Goal: Transaction & Acquisition: Purchase product/service

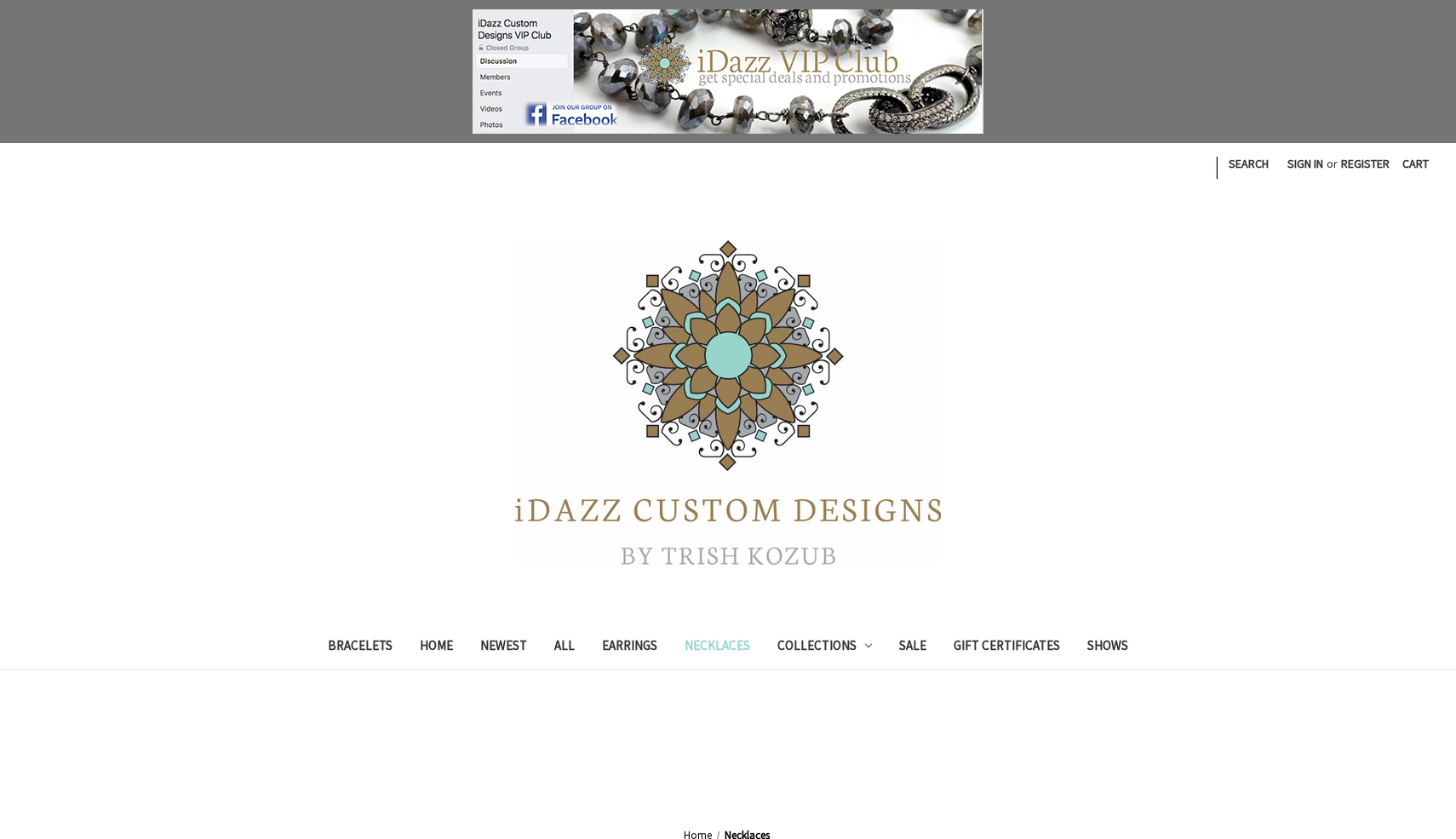
scroll to position [772, 0]
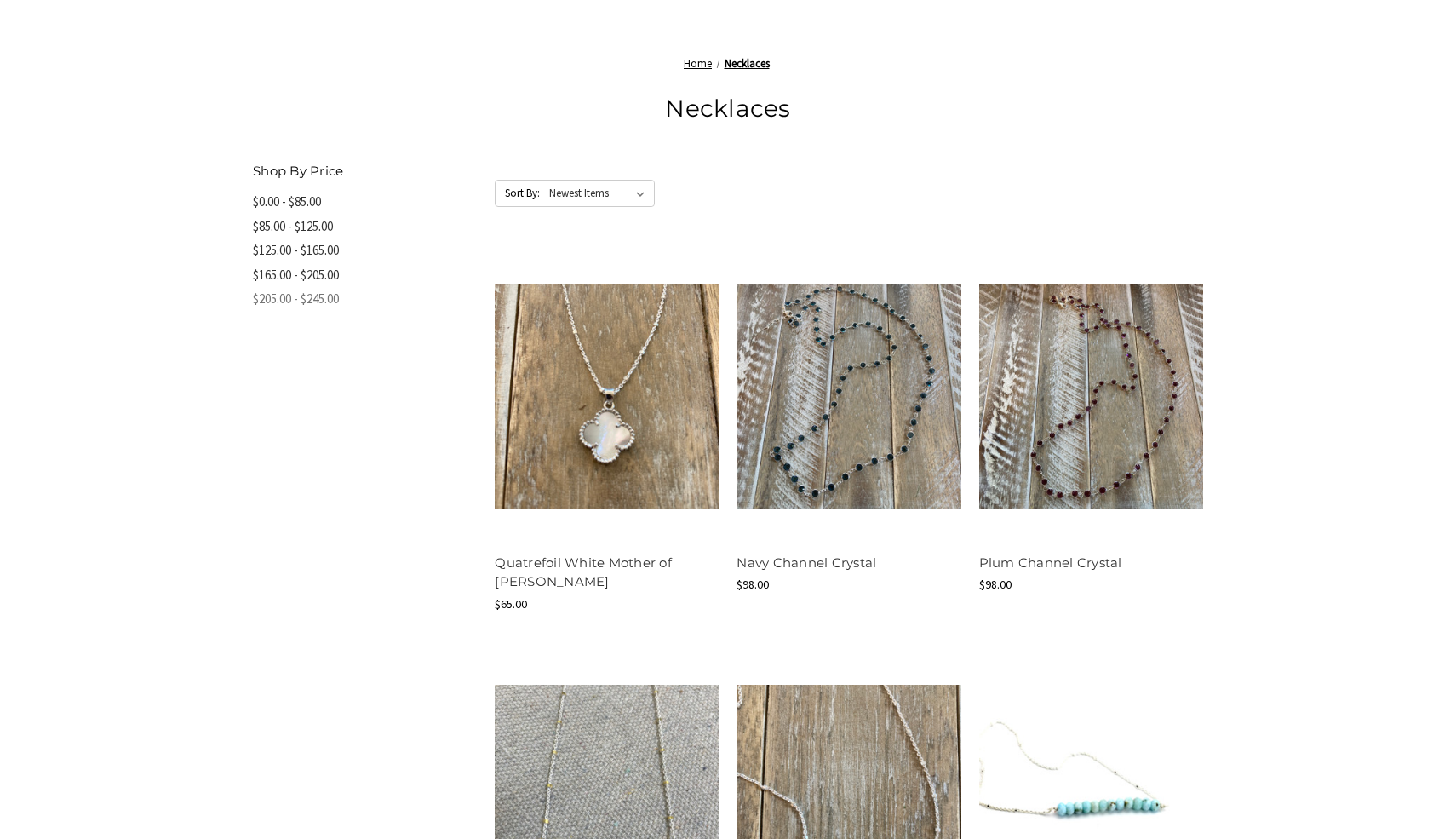
click at [314, 301] on link "$205.00 - $245.00" at bounding box center [365, 299] width 224 height 25
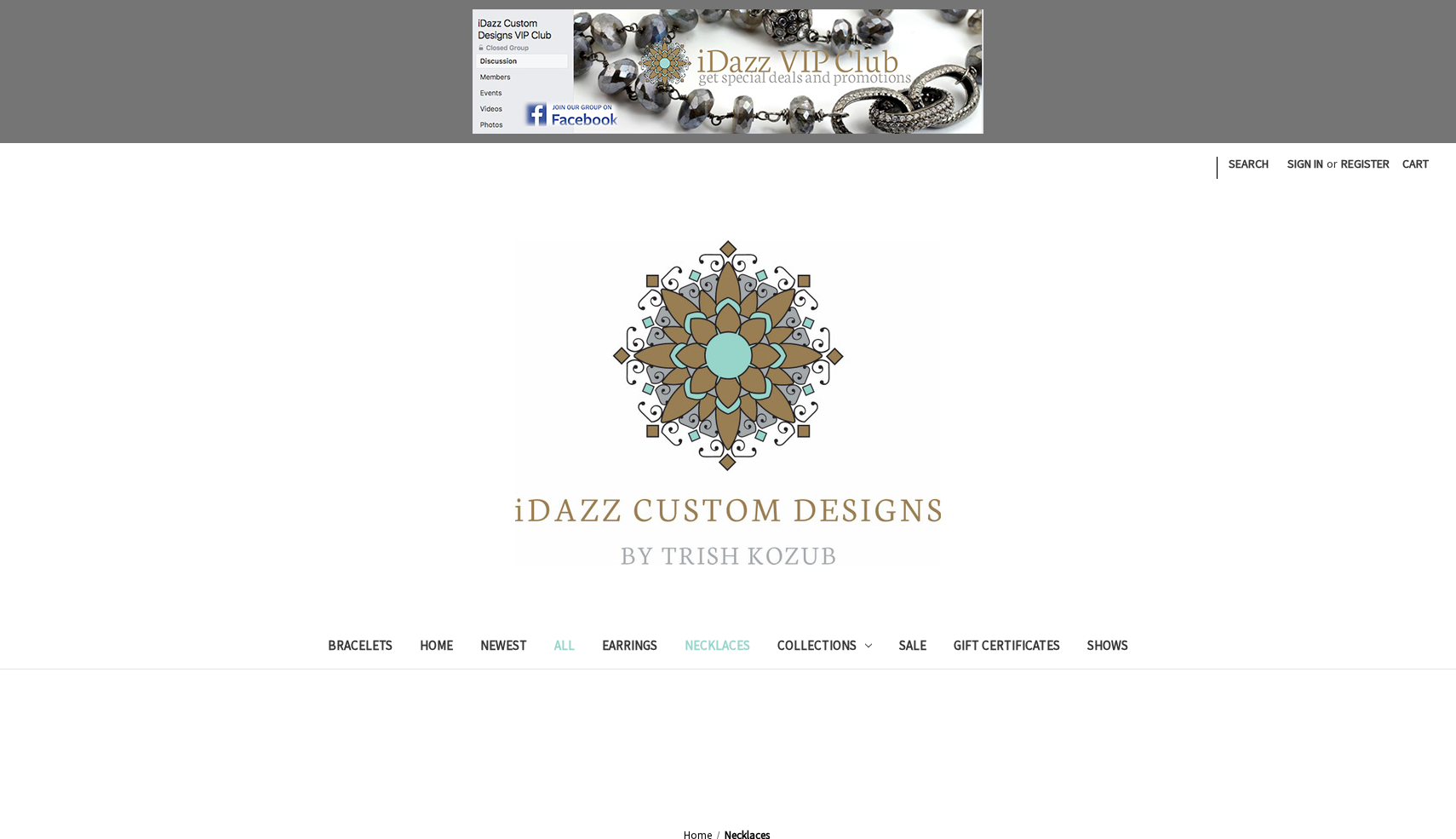
click at [577, 647] on link "All" at bounding box center [564, 647] width 48 height 42
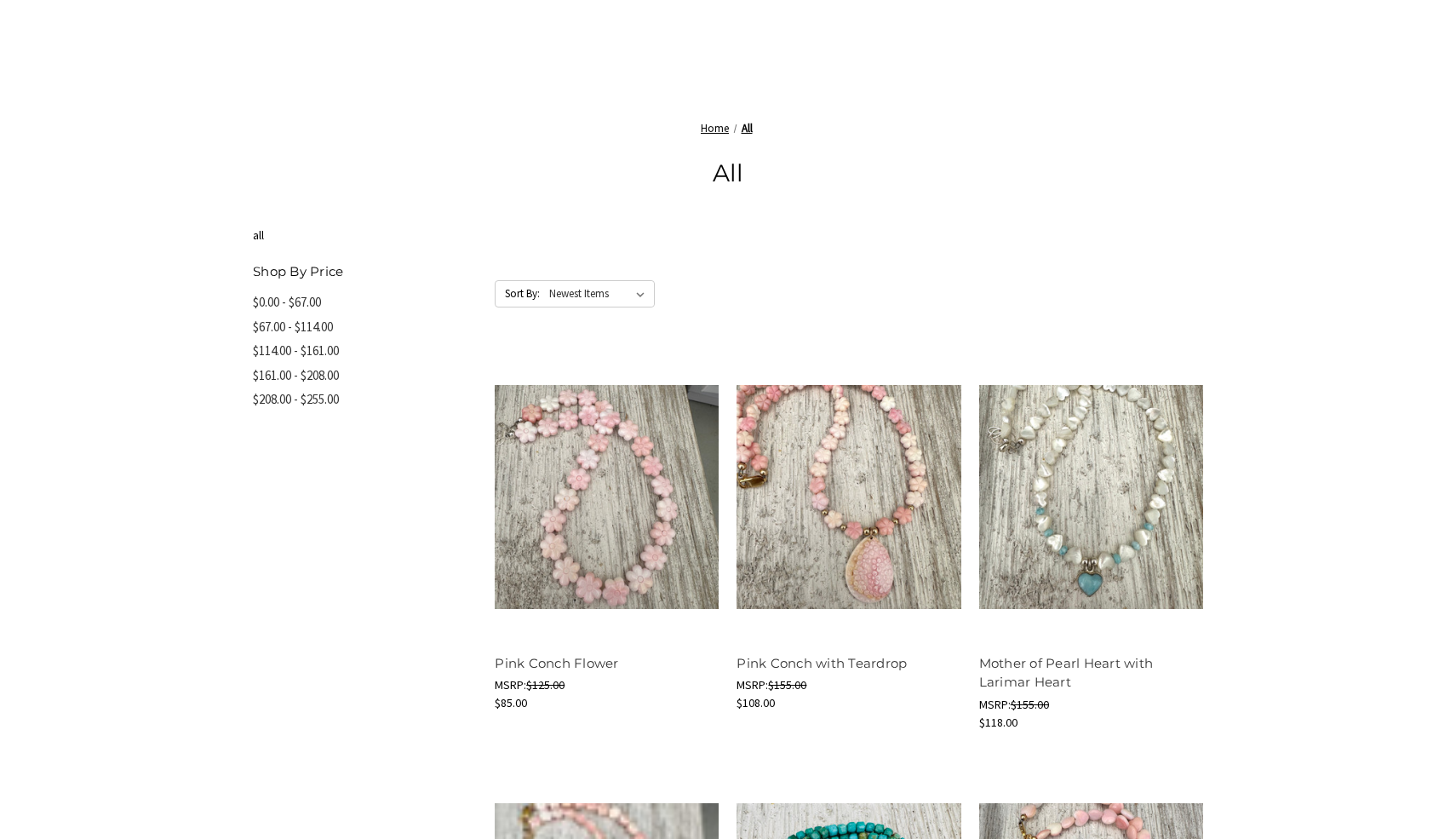
scroll to position [565, 0]
click at [316, 400] on link "$208.00 - $255.00" at bounding box center [365, 399] width 224 height 25
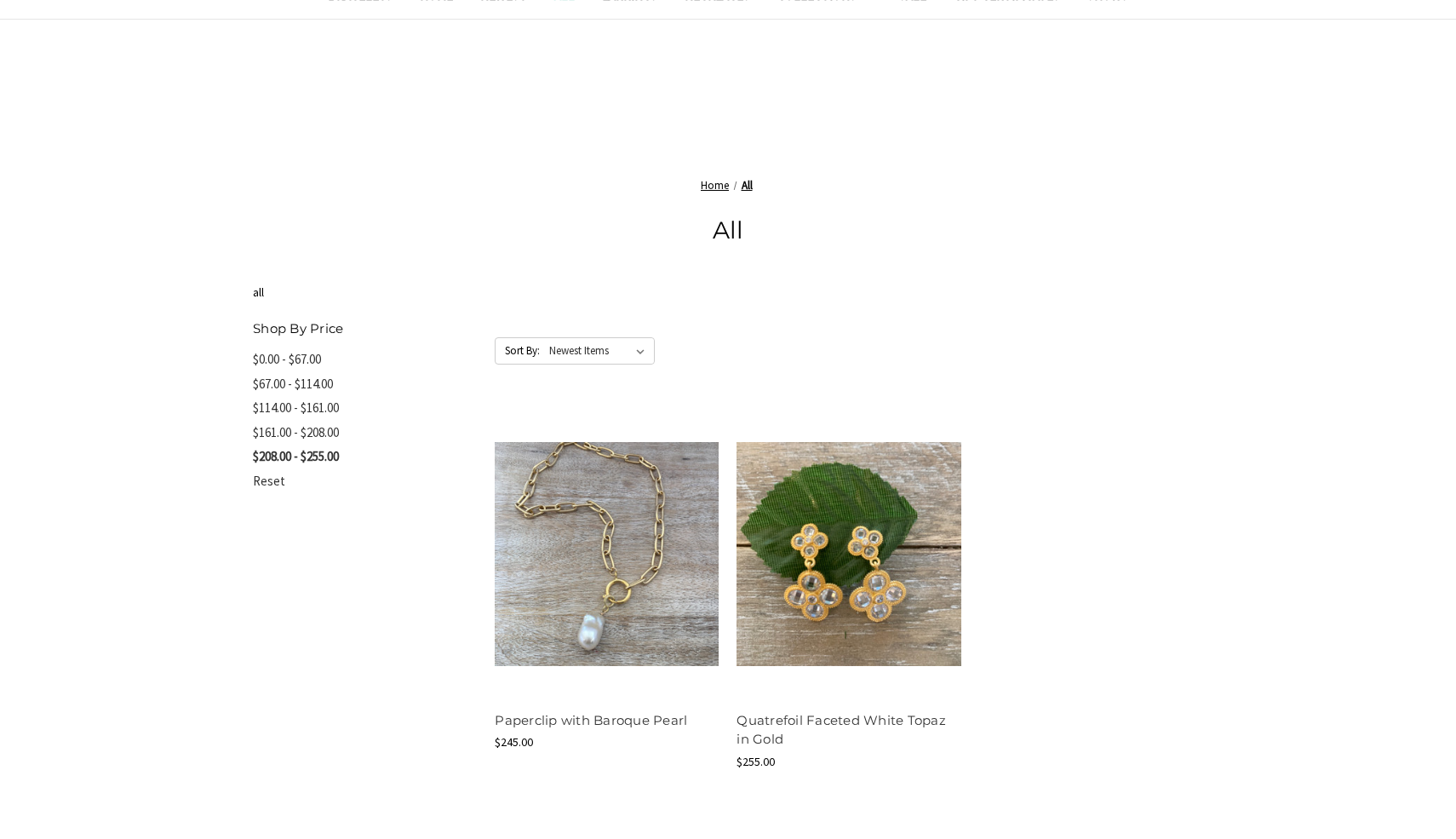
scroll to position [518, 0]
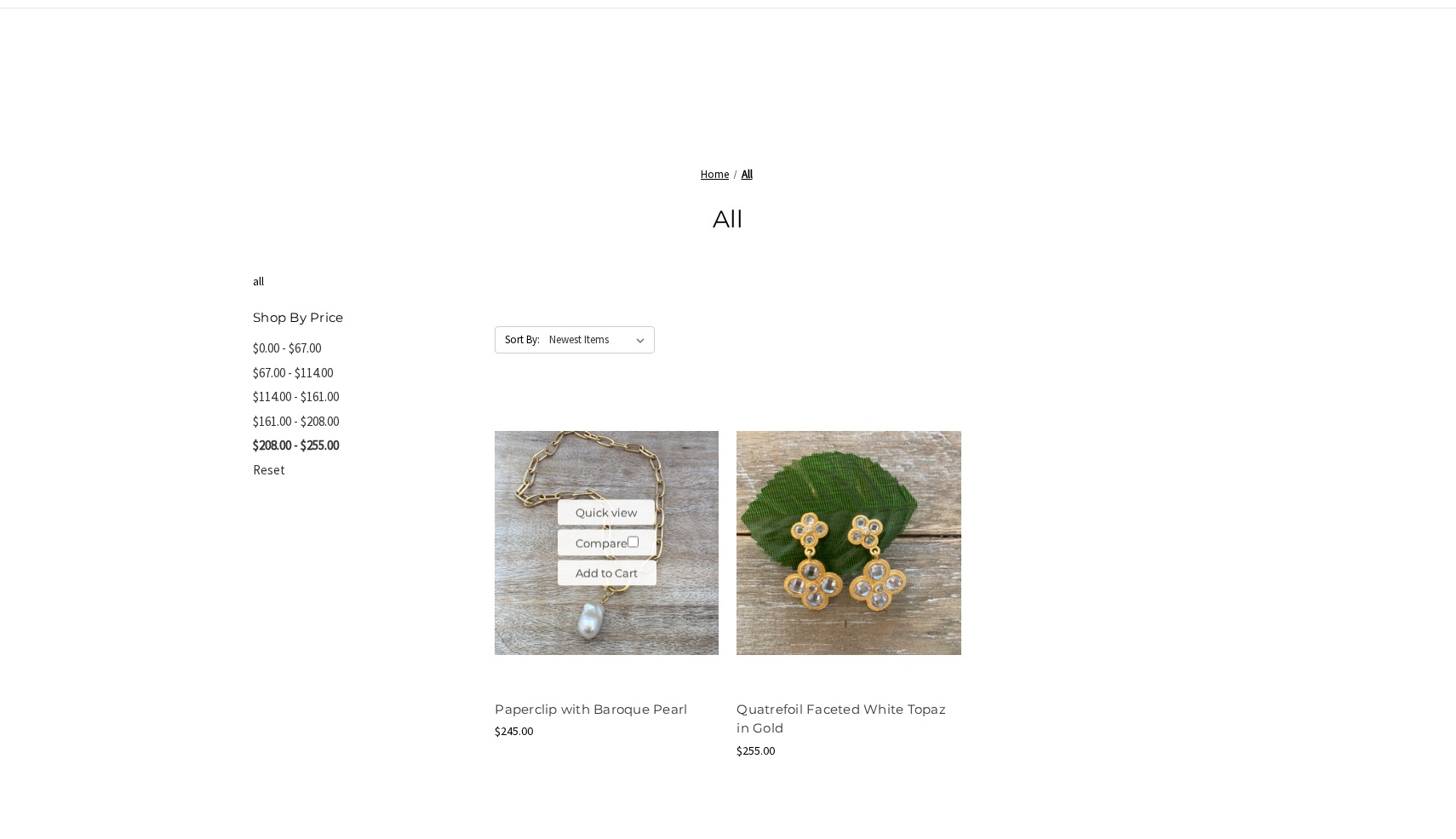
click at [598, 623] on img at bounding box center [606, 543] width 224 height 224
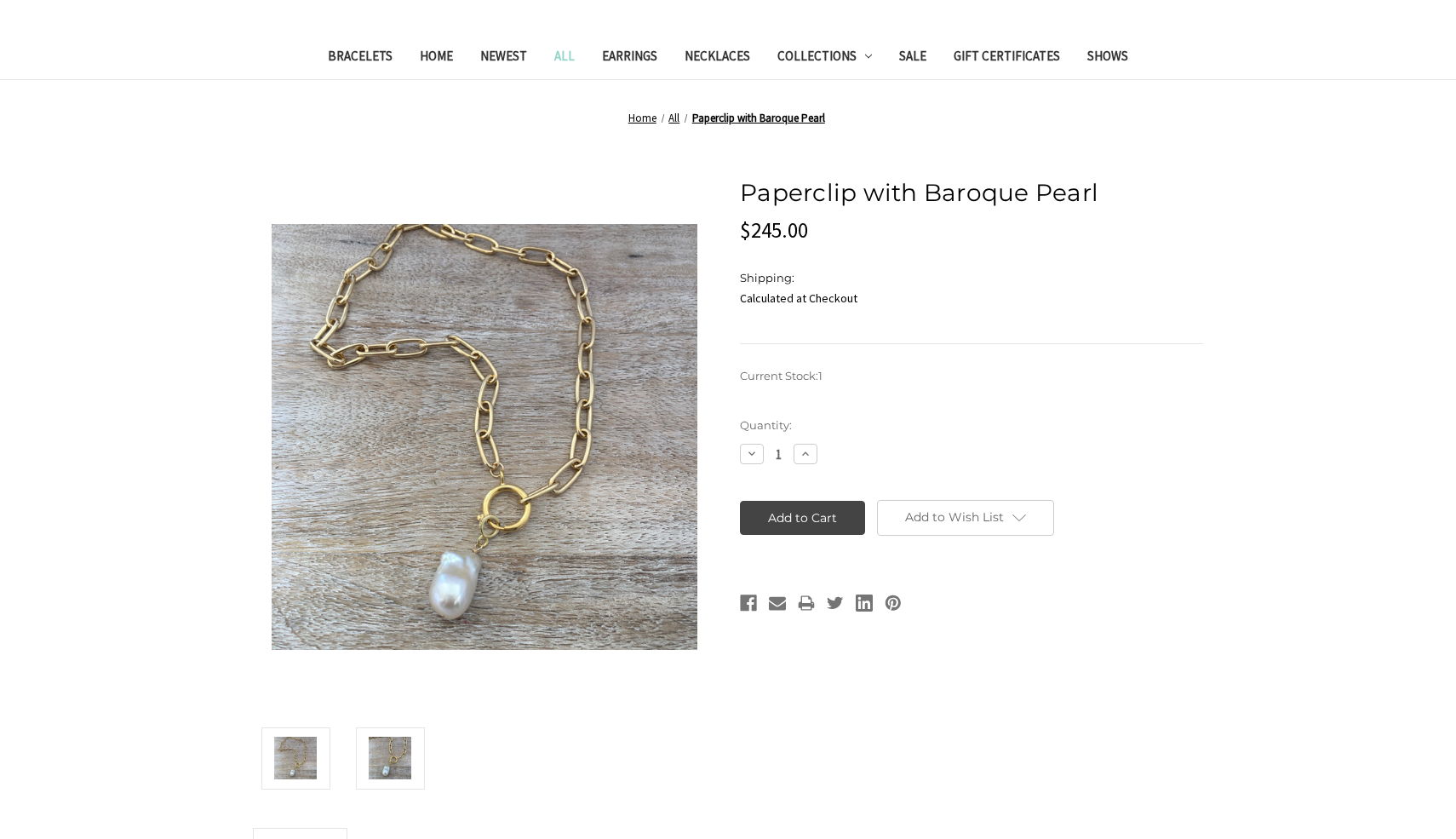
scroll to position [449, 0]
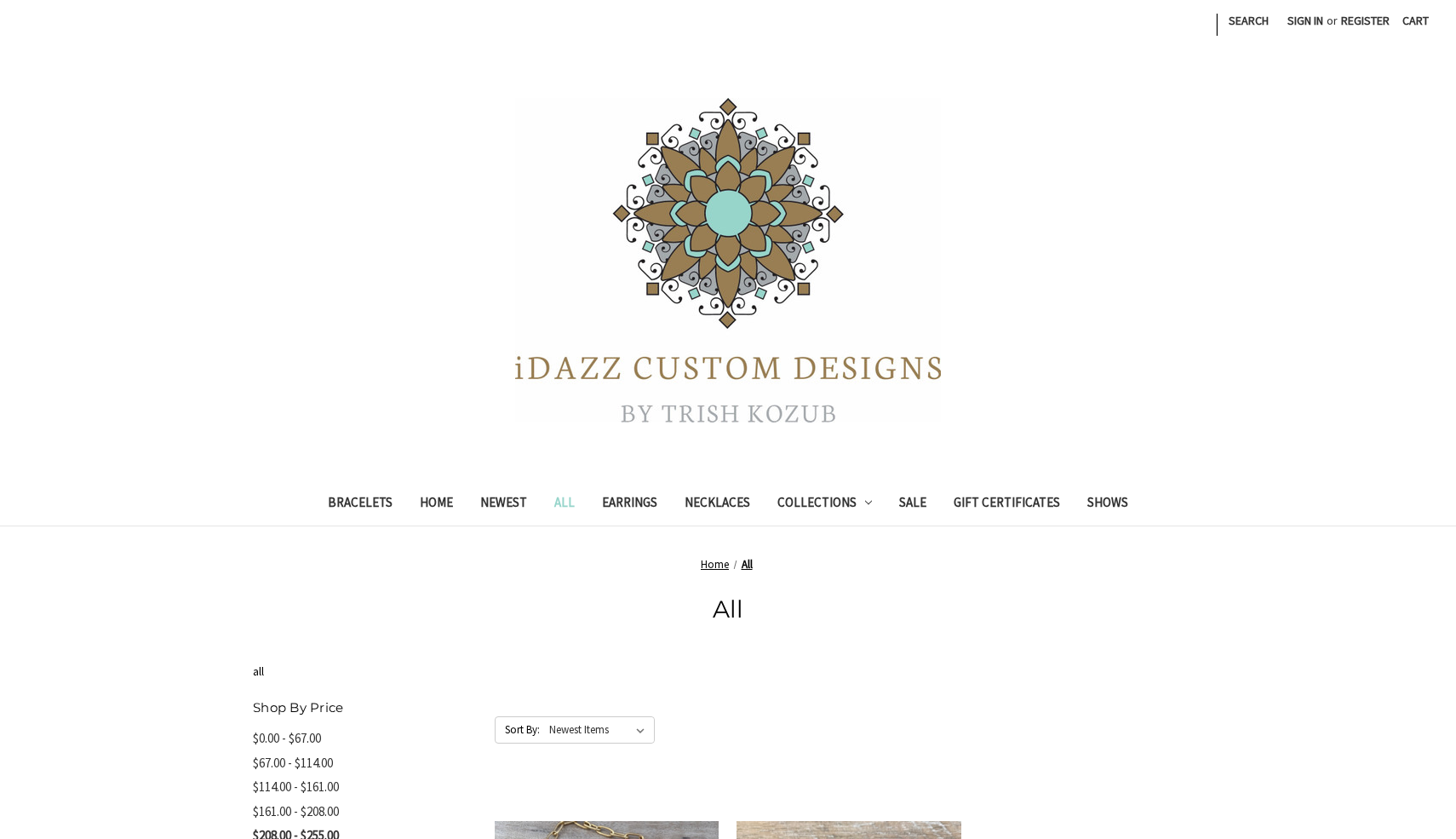
scroll to position [518, 0]
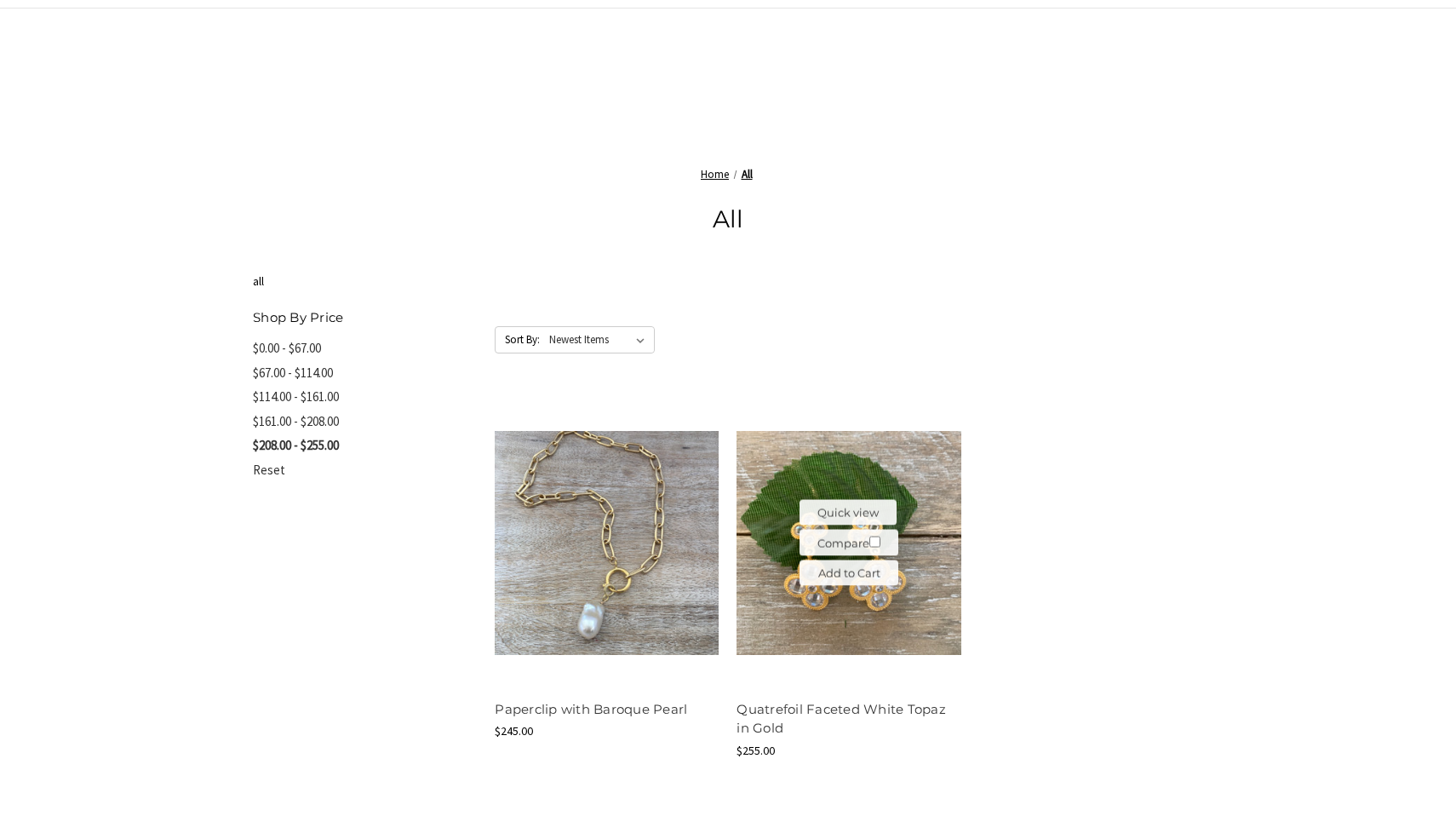
click at [841, 631] on img at bounding box center [848, 543] width 224 height 224
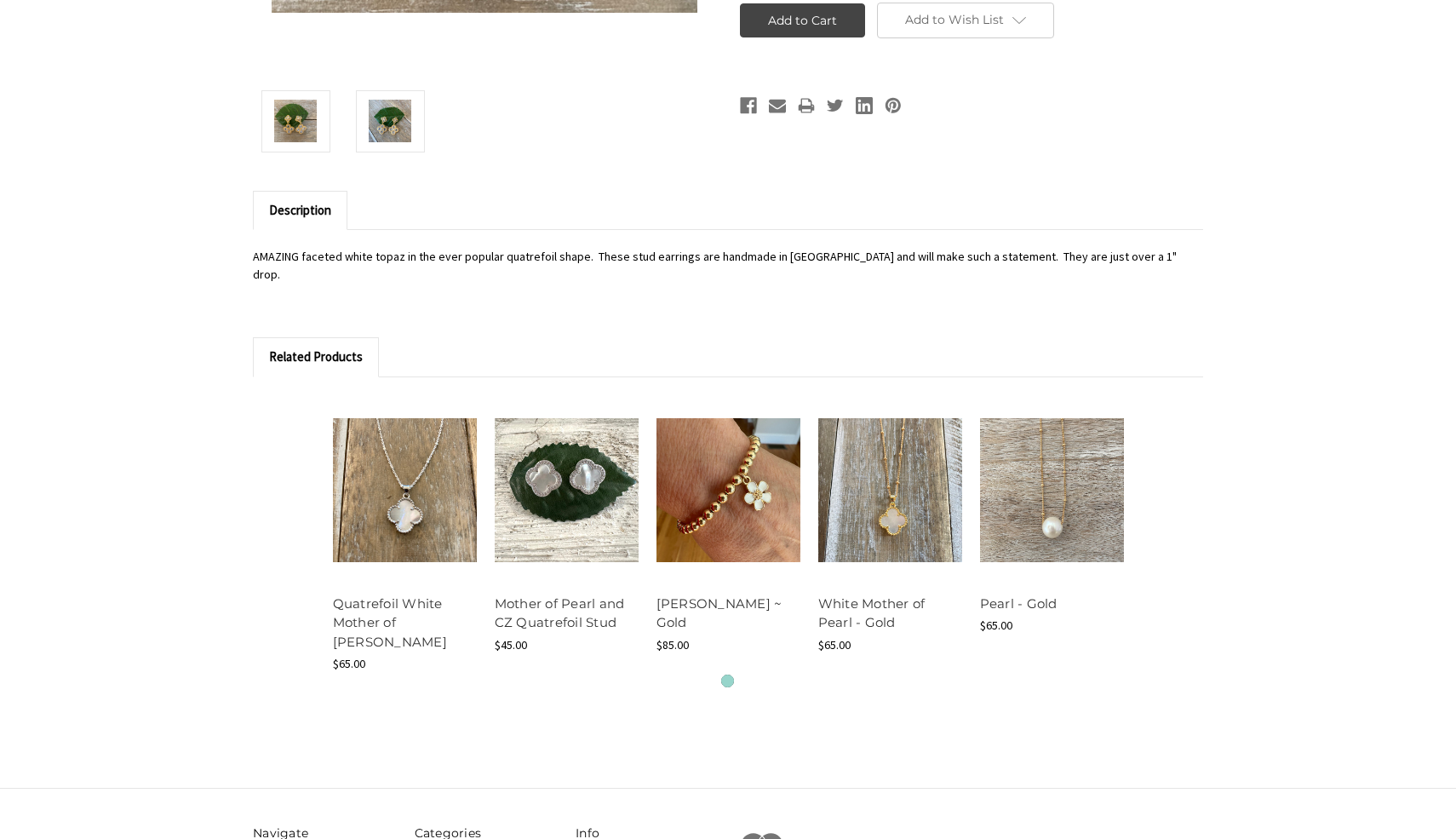
scroll to position [1088, 0]
